Goal: Transaction & Acquisition: Purchase product/service

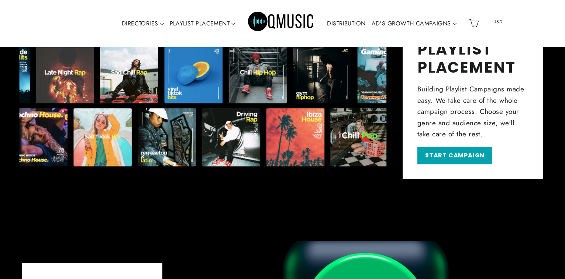
scroll to position [516, 0]
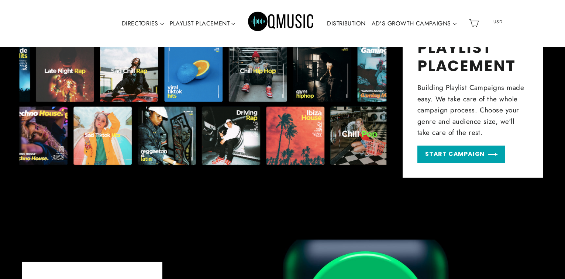
click at [453, 156] on link "START CAMPAIGN" at bounding box center [461, 154] width 88 height 17
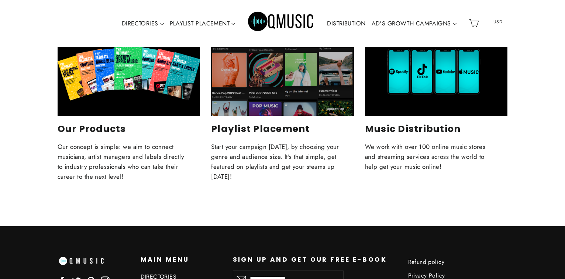
scroll to position [593, 0]
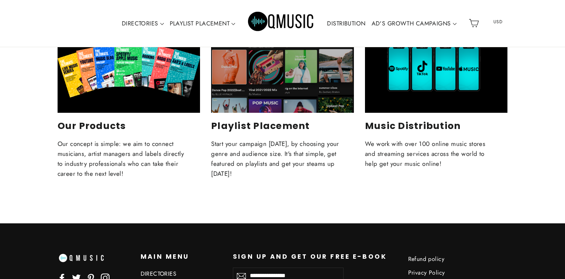
click at [269, 76] on div "Playlist Placement" at bounding box center [282, 73] width 143 height 80
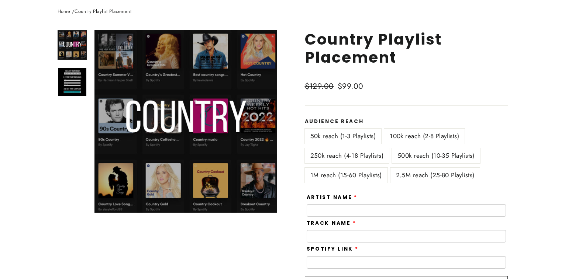
scroll to position [76, 0]
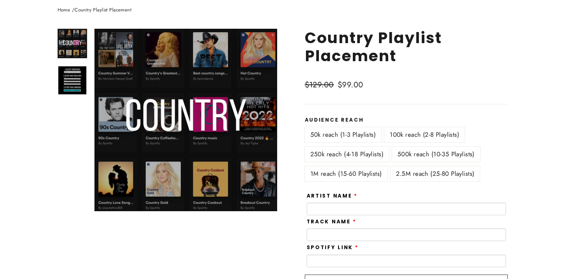
click at [441, 135] on label "100k reach (2-8 Playlists)" at bounding box center [424, 134] width 80 height 15
click at [440, 153] on label "500k reach (10-35 Playlists)" at bounding box center [436, 154] width 88 height 15
click at [350, 175] on label "1M reach (15-60 Playlists)" at bounding box center [346, 173] width 83 height 15
click at [354, 135] on label "50k reach (1-3 Playlists)" at bounding box center [343, 134] width 77 height 15
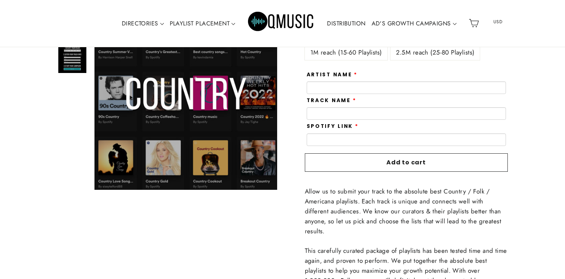
scroll to position [111, 0]
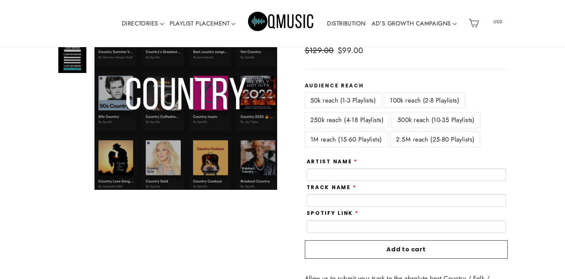
click at [417, 102] on label "100k reach (2-8 Playlists)" at bounding box center [424, 100] width 80 height 15
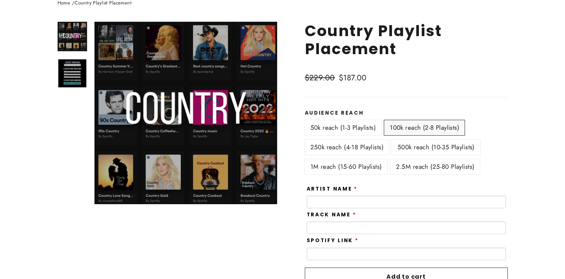
scroll to position [74, 0]
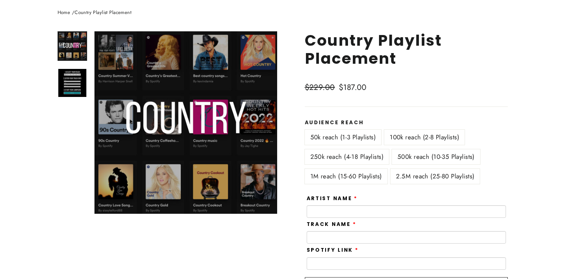
click at [337, 135] on label "50k reach (1-3 Playlists)" at bounding box center [343, 137] width 77 height 15
click at [345, 161] on label "250k reach (4-18 Playlists)" at bounding box center [347, 156] width 84 height 15
click at [424, 160] on label "500k reach (10-35 Playlists)" at bounding box center [436, 156] width 88 height 15
click at [425, 134] on label "100k reach (2-8 Playlists)" at bounding box center [424, 137] width 80 height 15
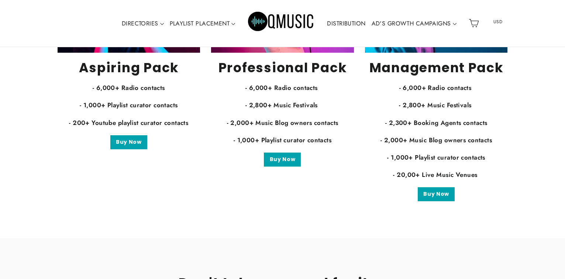
scroll to position [1401, 0]
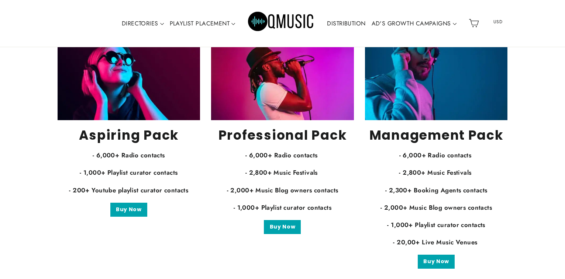
click at [145, 83] on img at bounding box center [129, 72] width 143 height 95
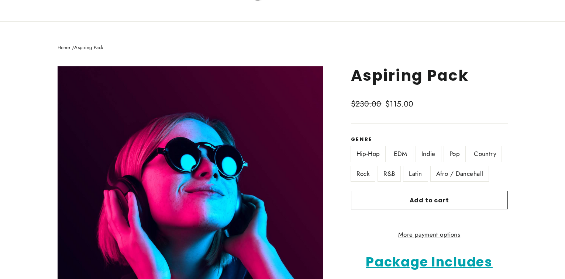
scroll to position [51, 0]
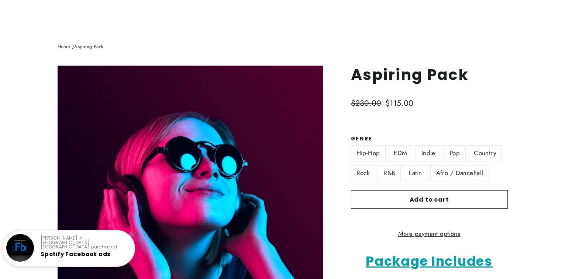
click at [488, 152] on label "Country" at bounding box center [484, 153] width 33 height 15
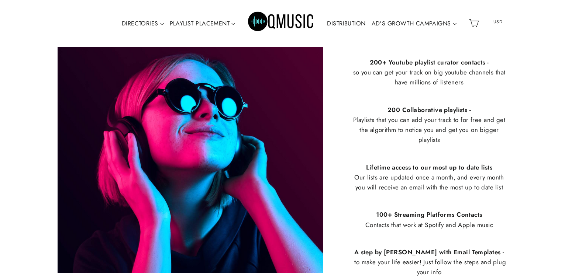
scroll to position [371, 0]
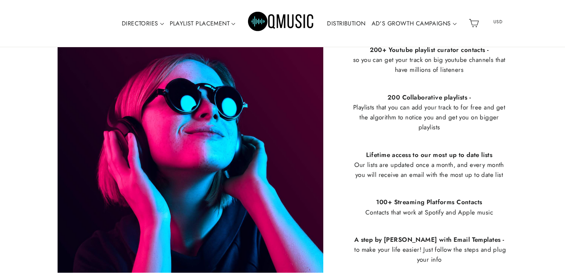
click at [351, 22] on link "DISTRIBUTION" at bounding box center [346, 23] width 44 height 17
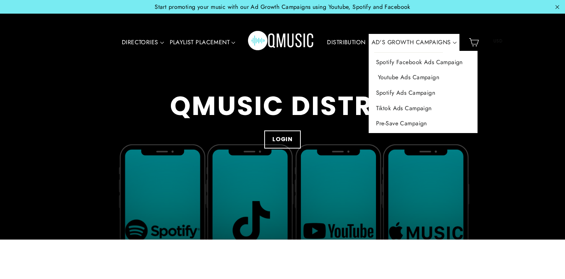
click at [402, 77] on link "Youtube Ads Campaign" at bounding box center [422, 77] width 109 height 15
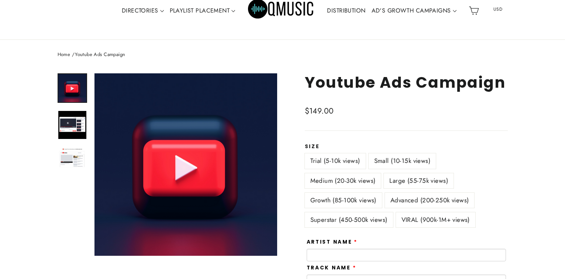
scroll to position [3, 0]
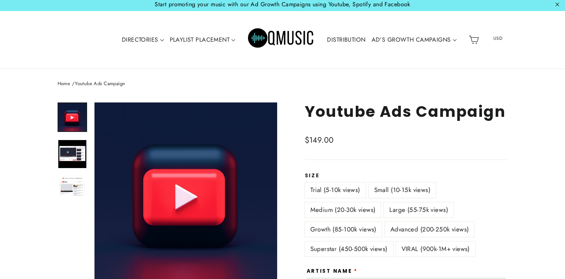
click at [407, 188] on label "Small (10-15k views)" at bounding box center [401, 190] width 67 height 15
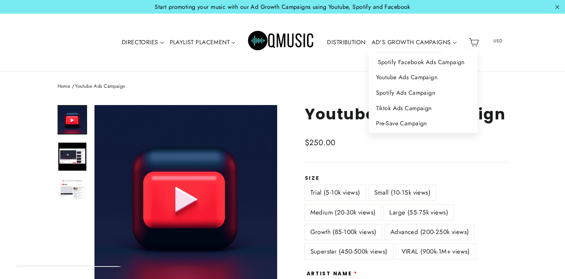
click at [402, 61] on link "Spotify Facebook Ads Campaign" at bounding box center [422, 62] width 109 height 15
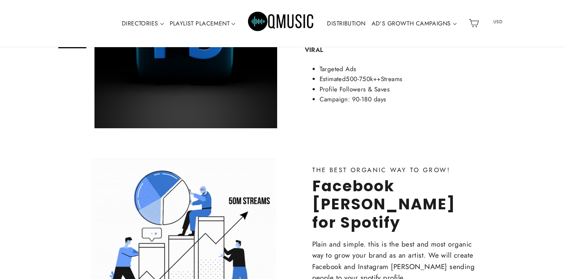
scroll to position [1109, 0]
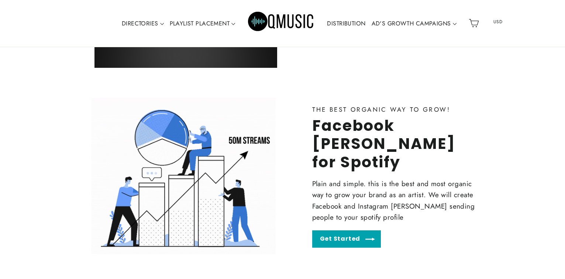
click at [337, 241] on link "Get Started" at bounding box center [346, 238] width 69 height 17
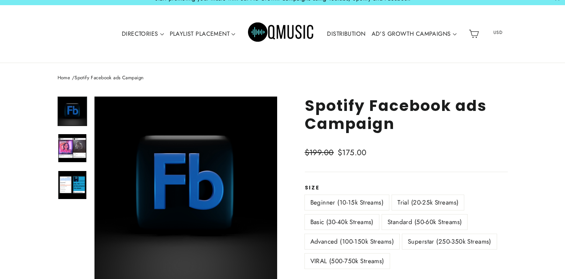
scroll to position [5, 0]
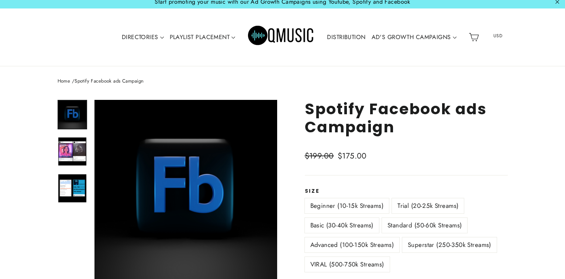
click at [419, 206] on label "Trial (20-25k Streams)" at bounding box center [428, 205] width 72 height 15
click at [357, 207] on label "Beginner (10-15k Streams)" at bounding box center [347, 205] width 84 height 15
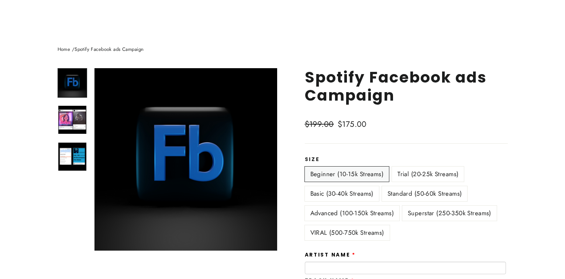
scroll to position [116, 0]
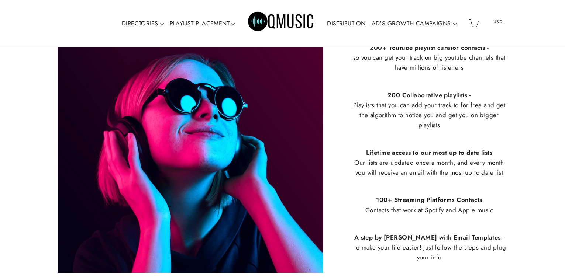
scroll to position [385, 0]
